Goal: Task Accomplishment & Management: Manage account settings

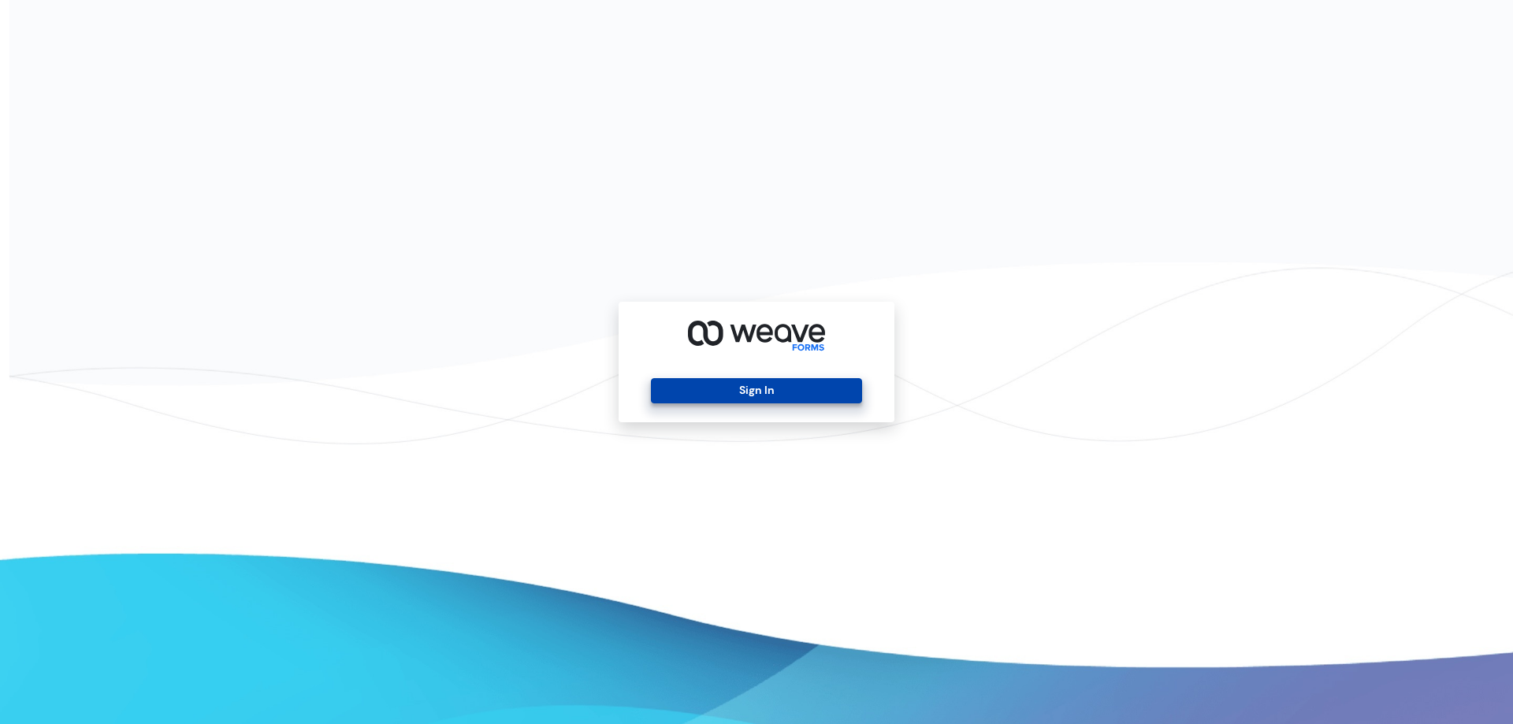
click at [741, 388] on button "Sign In" at bounding box center [756, 390] width 210 height 25
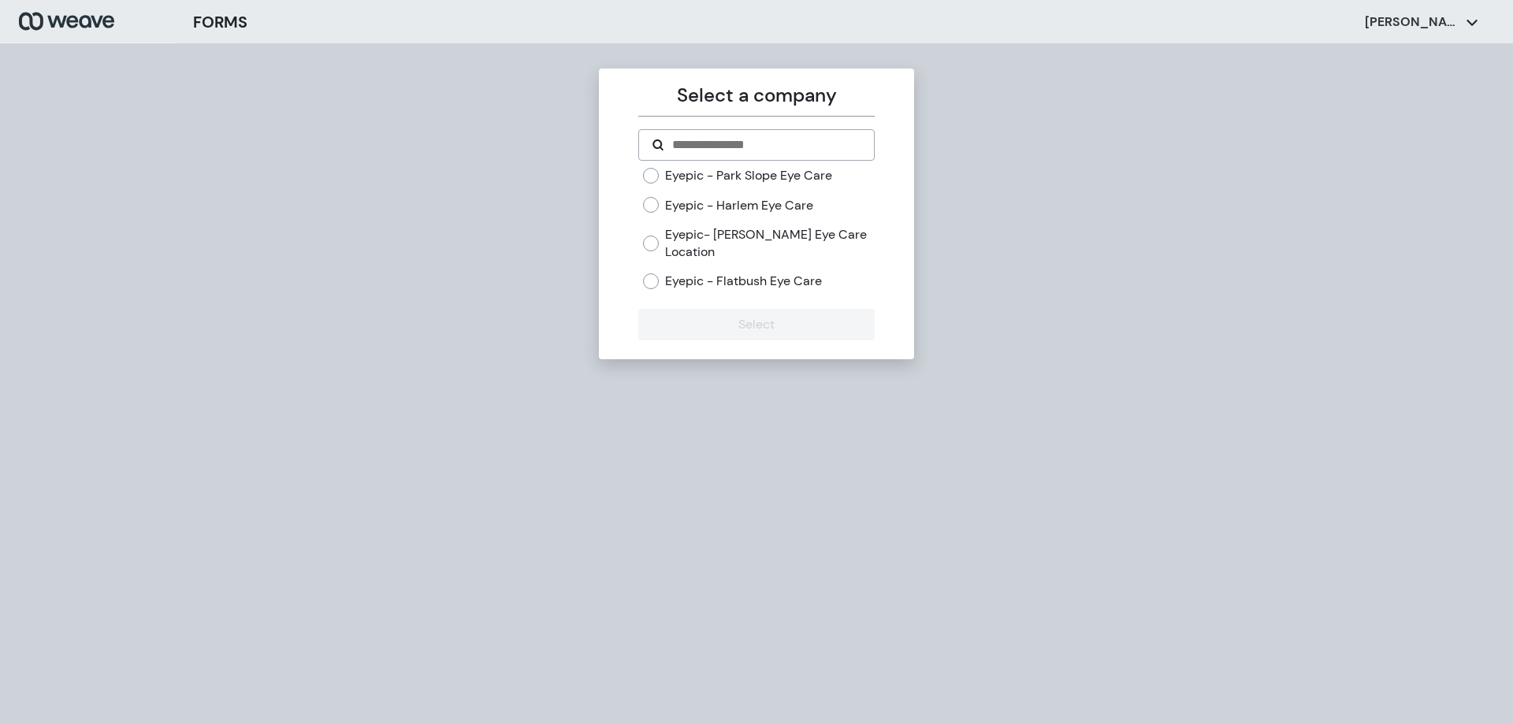
click at [784, 169] on label "Eyepic - Park Slope Eye Care" at bounding box center [748, 175] width 167 height 17
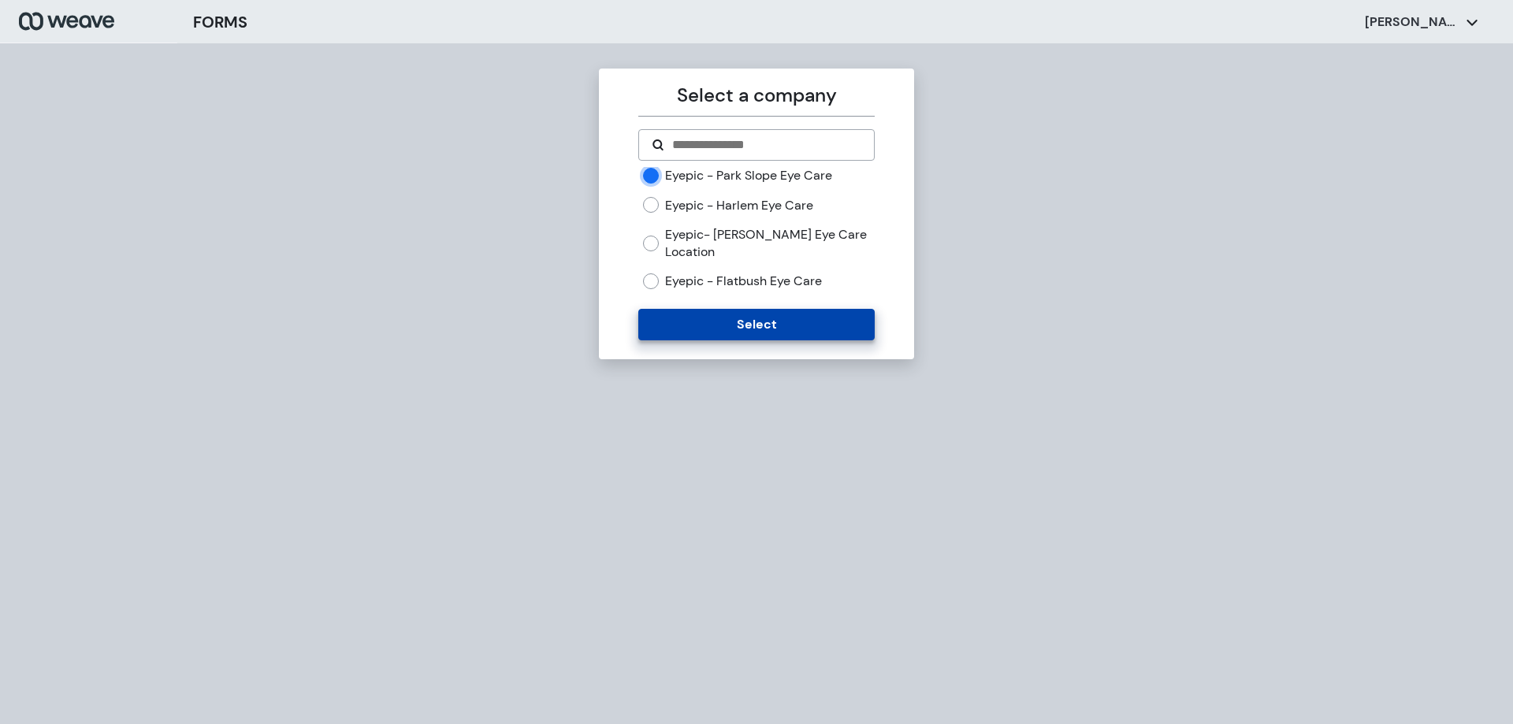
click at [732, 314] on button "Select" at bounding box center [756, 325] width 236 height 32
